Goal: Information Seeking & Learning: Learn about a topic

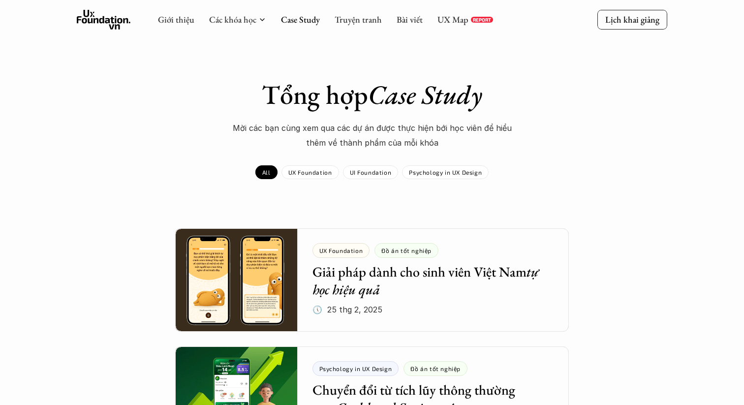
click at [610, 148] on div "Tổng hợp Case Study Mời các bạn cùng xem qua các dự án được thực hiện bới học v…" at bounding box center [372, 115] width 571 height 72
click at [448, 19] on link "UX Map" at bounding box center [452, 19] width 31 height 11
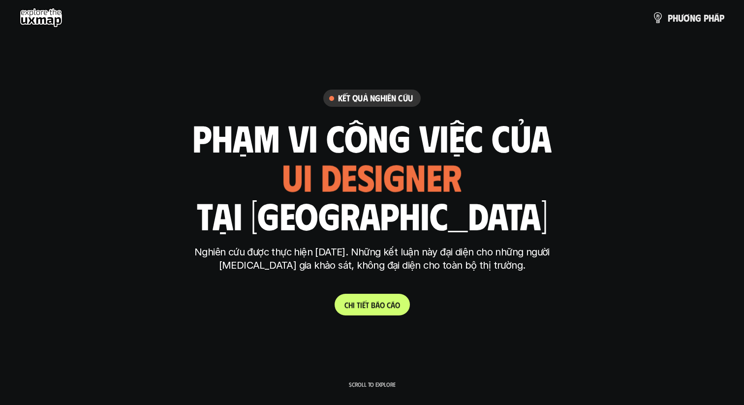
click at [361, 308] on p "C h i t i ế t b á o c á o" at bounding box center [372, 304] width 56 height 9
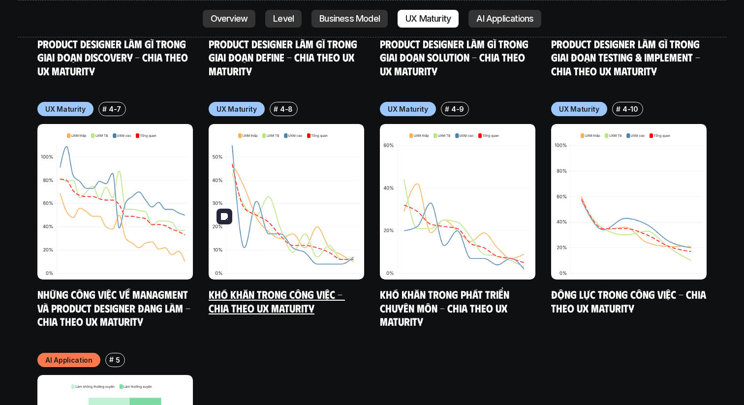
scroll to position [5180, 0]
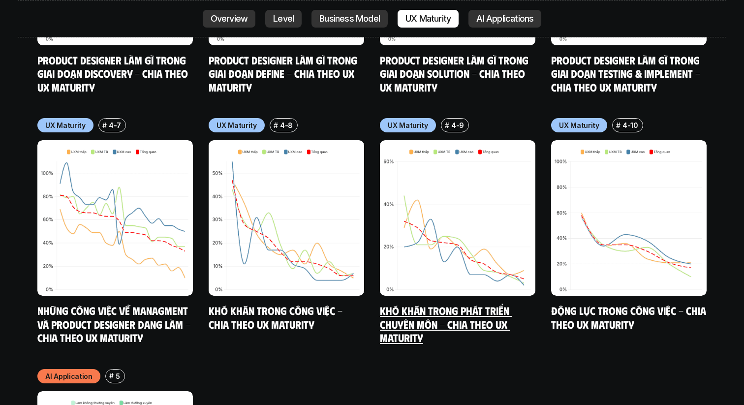
click at [476, 303] on link "Khó khăn trong phát triển chuyên môn - Chia theo UX Maturity" at bounding box center [446, 323] width 132 height 40
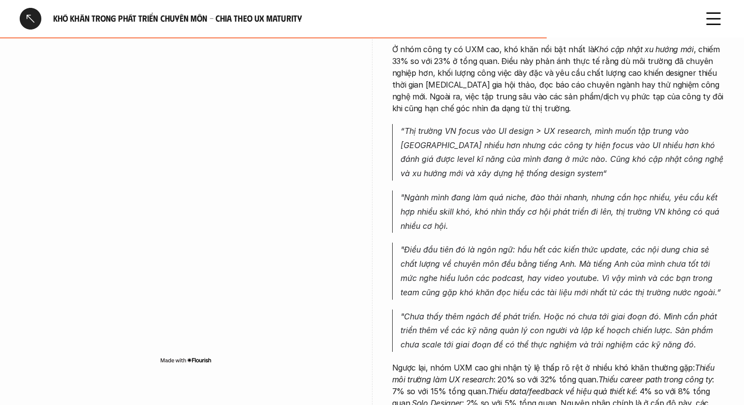
scroll to position [1569, 0]
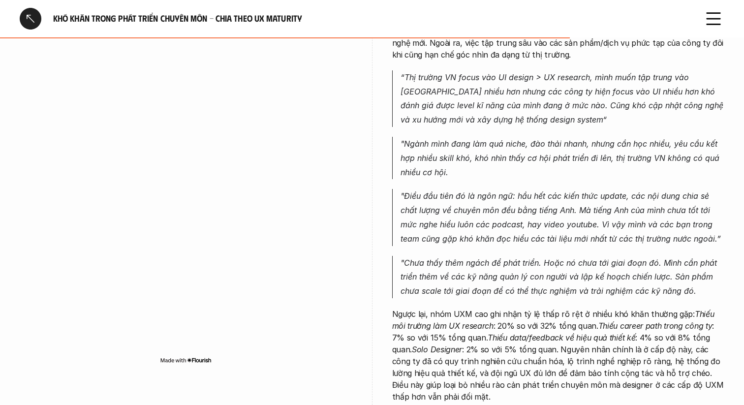
click at [424, 94] on em "“Thị trường VN focus vào UI design > UX research, mình muốn tập trung vào [GEOG…" at bounding box center [562, 98] width 325 height 52
